Goal: Find specific page/section: Find specific page/section

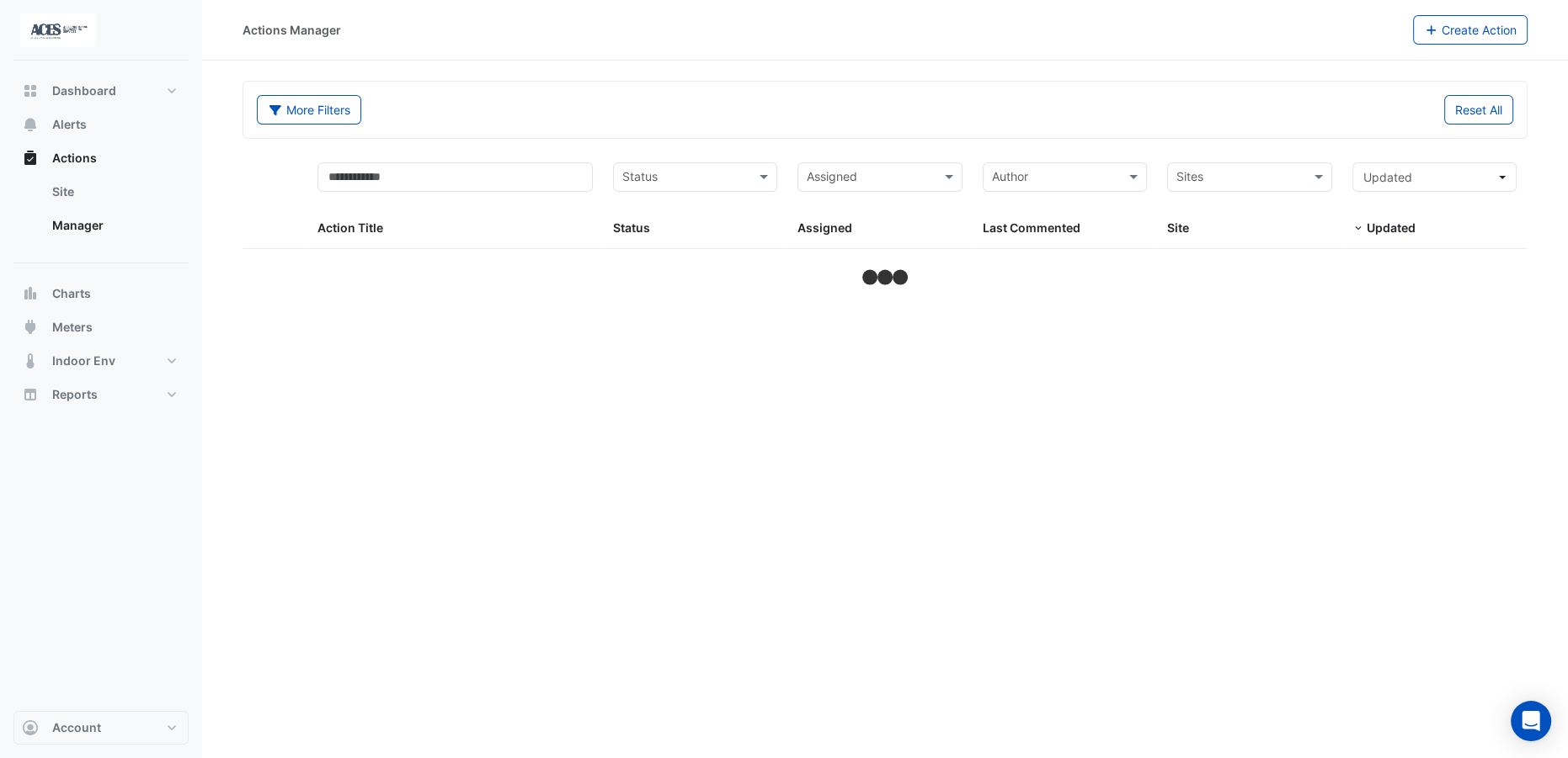
select select "**"
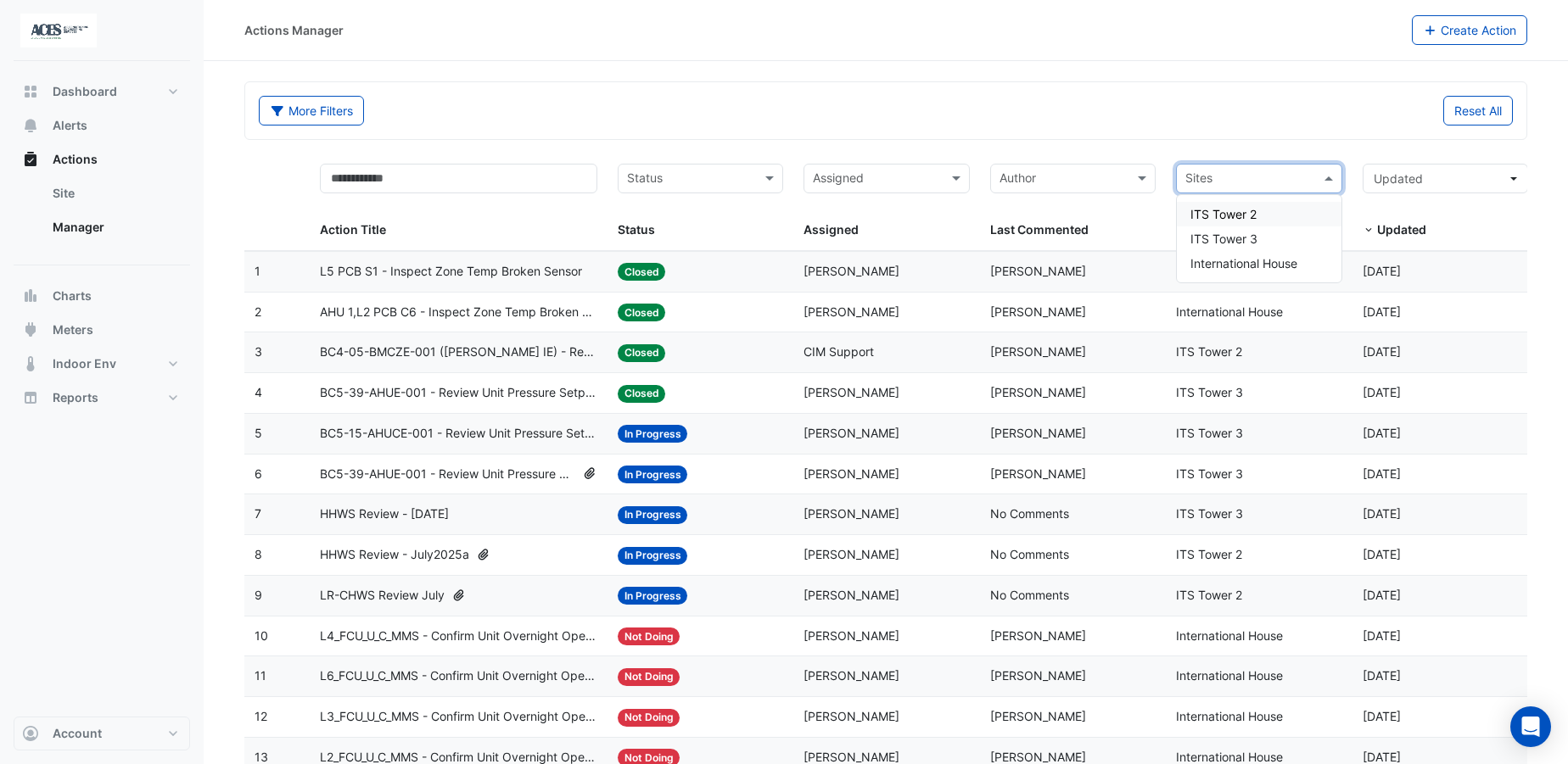
click at [1335, 180] on span at bounding box center [1331, 179] width 21 height 20
click at [1289, 263] on span "International House" at bounding box center [1244, 263] width 107 height 15
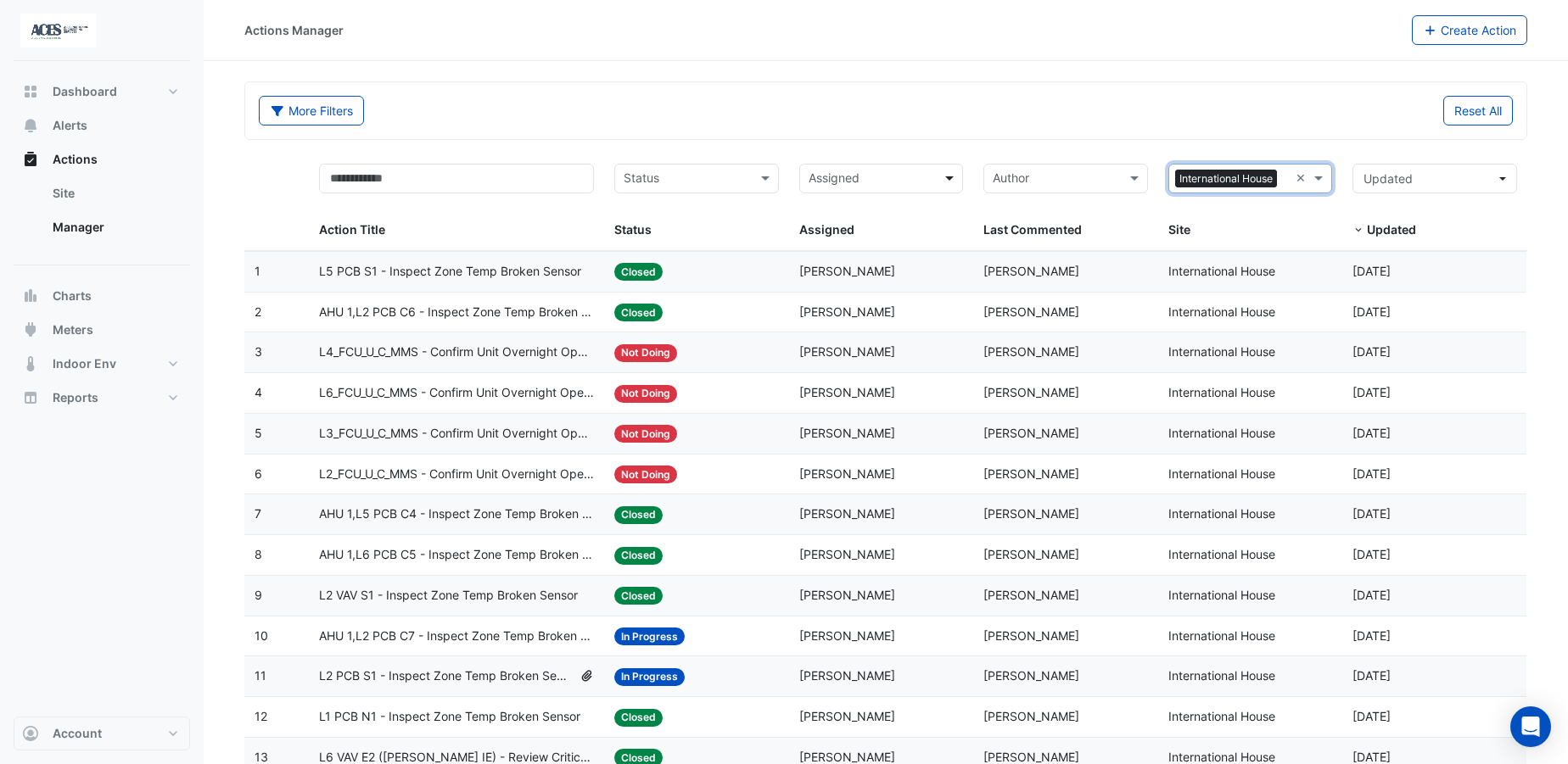
click at [948, 173] on span at bounding box center [951, 179] width 21 height 20
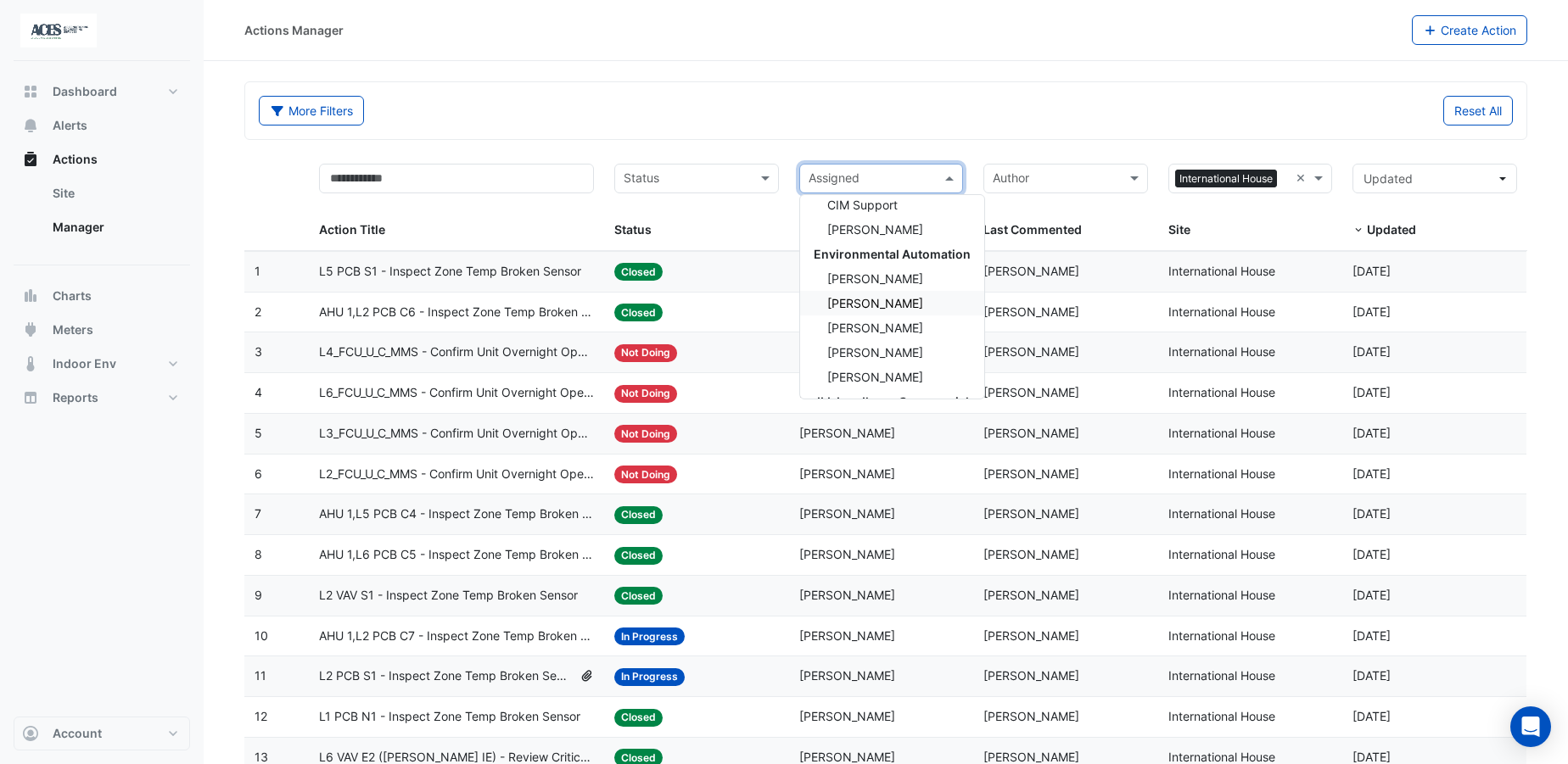
scroll to position [385, 0]
click at [885, 297] on span "[PERSON_NAME]" at bounding box center [875, 297] width 96 height 15
